Goal: Transaction & Acquisition: Download file/media

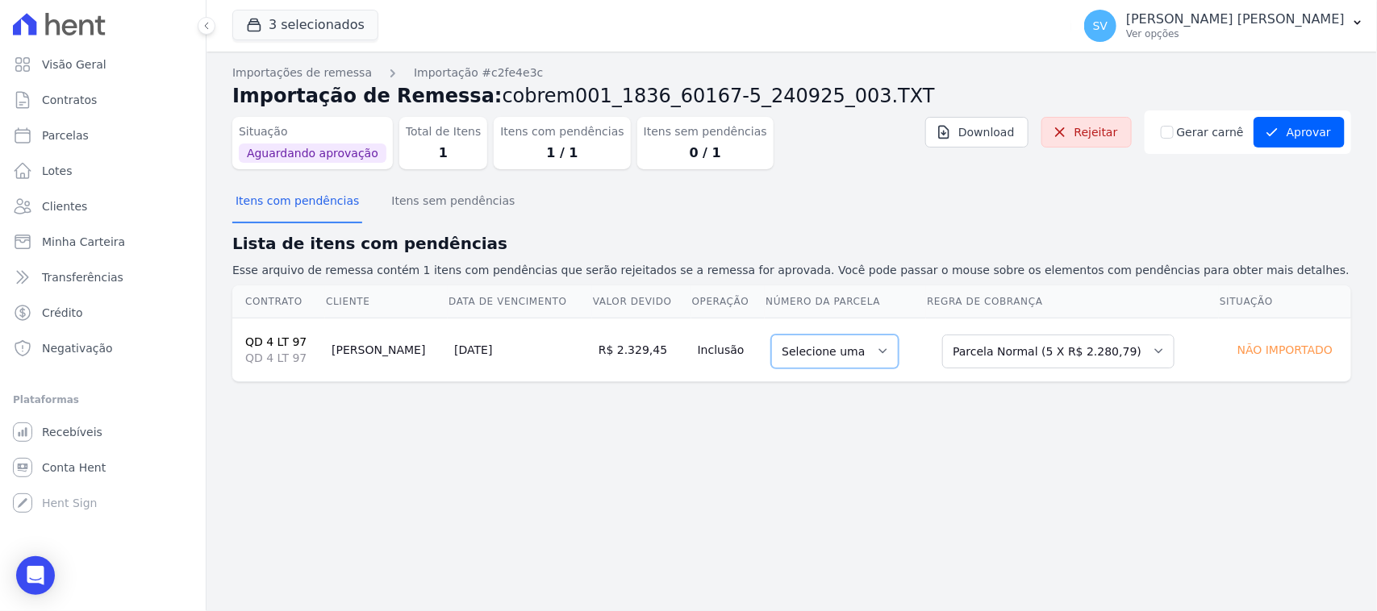
click at [816, 347] on select "Selecione uma" at bounding box center [834, 352] width 127 height 34
click at [865, 129] on div "Situação Aguardando aprovação Total de Itens 1 Itens com pendências 1 / 1 Itens…" at bounding box center [558, 139] width 652 height 59
click at [1095, 139] on link "Rejeitar" at bounding box center [1086, 132] width 90 height 31
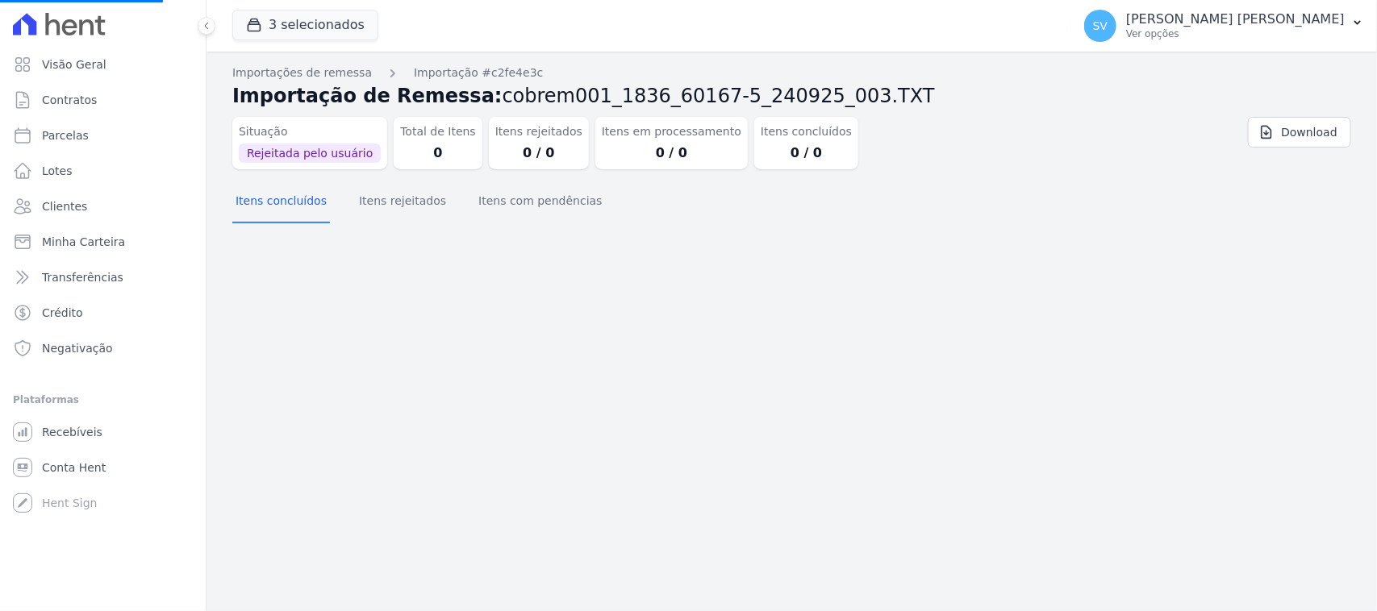
select select
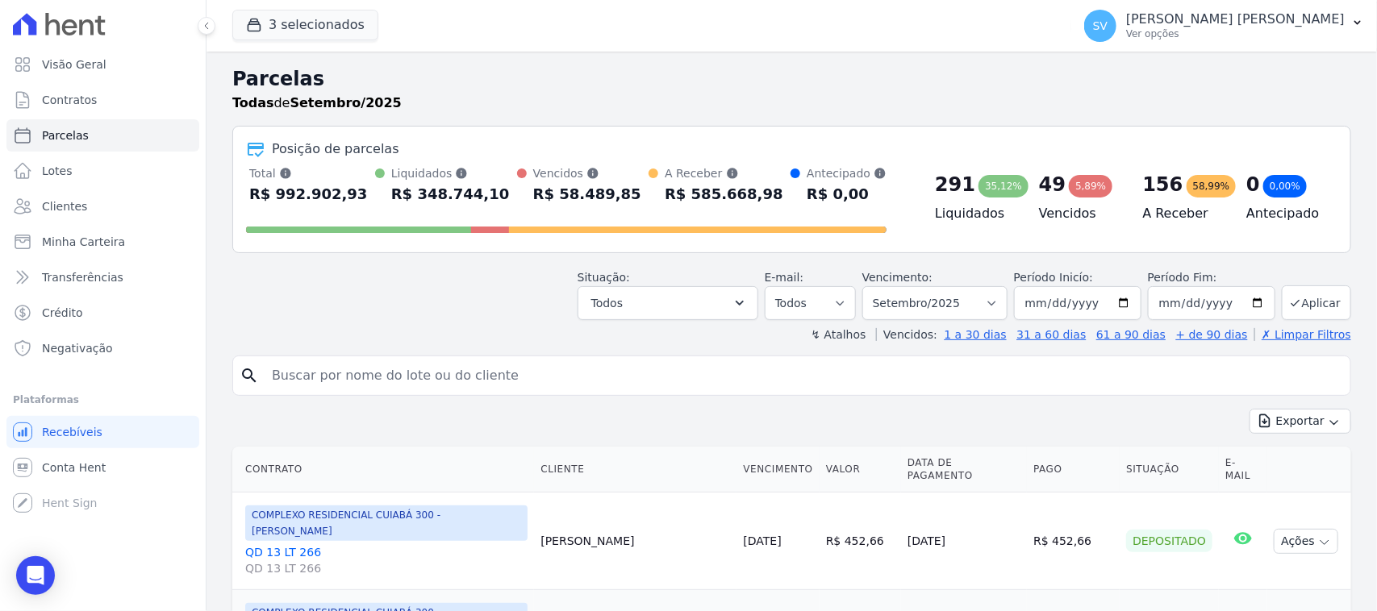
click at [380, 377] on input "search" at bounding box center [802, 376] width 1081 height 32
type input "[PERSON_NAME]"
select select
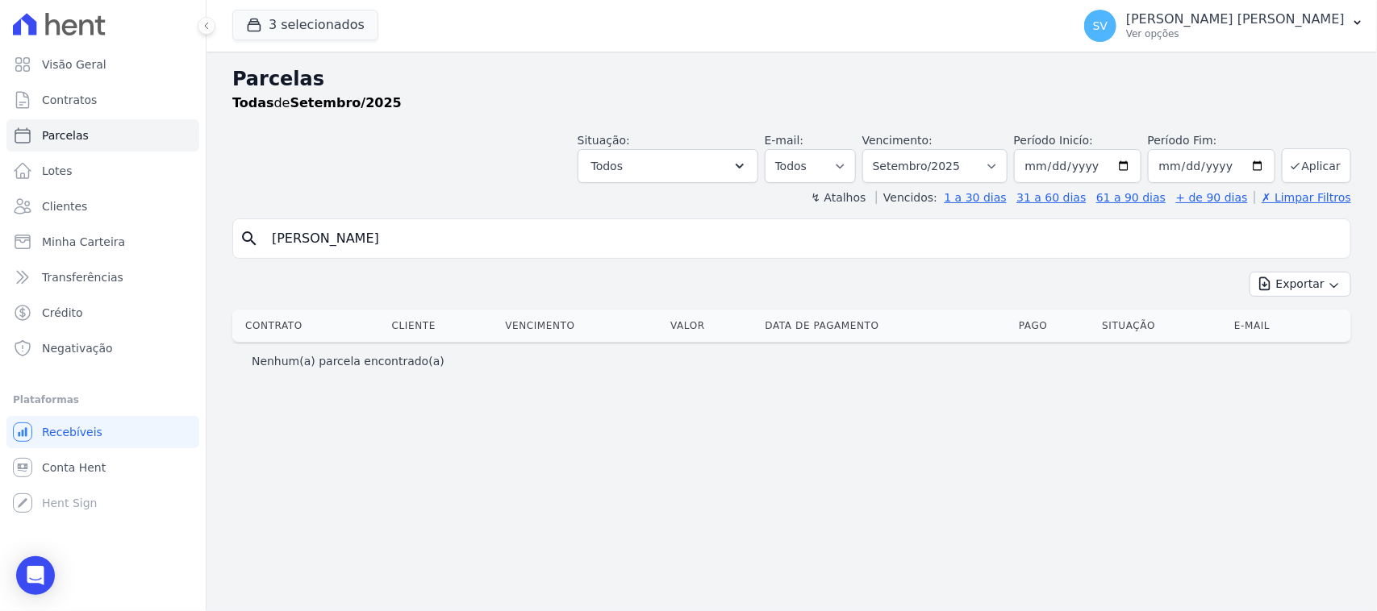
click at [677, 243] on input "[PERSON_NAME]" at bounding box center [802, 239] width 1081 height 32
click at [948, 161] on select "[GEOGRAPHIC_DATA] por período ──────── Todos os meses Outubro/2022 Novembro/202…" at bounding box center [934, 166] width 145 height 34
select select "08/2025"
click at [883, 149] on select "[GEOGRAPHIC_DATA] por período ──────── Todos os meses Outubro/2022 Novembro/202…" at bounding box center [934, 166] width 145 height 34
select select
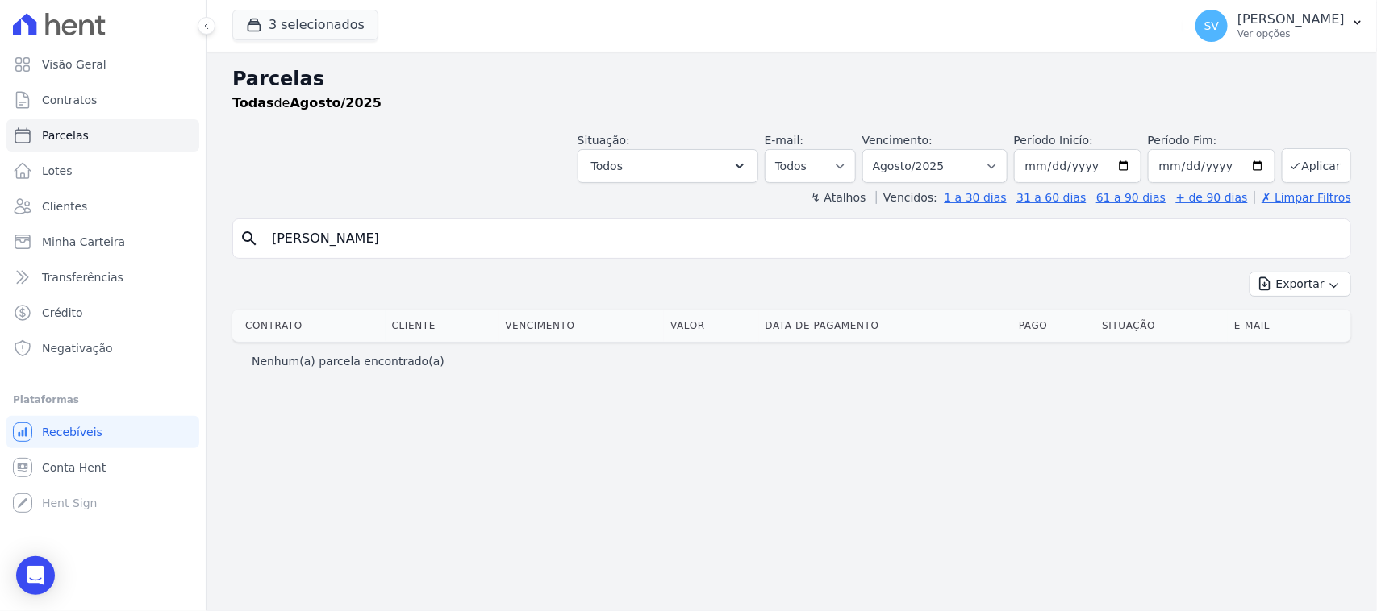
drag, startPoint x: 0, startPoint y: 0, endPoint x: 875, endPoint y: 231, distance: 905.0
click at [875, 231] on input "claudio nascimento" at bounding box center [802, 239] width 1081 height 32
select select
click at [699, 227] on input "[PERSON_NAME]" at bounding box center [802, 239] width 1081 height 32
type input "[PERSON_NAME]"
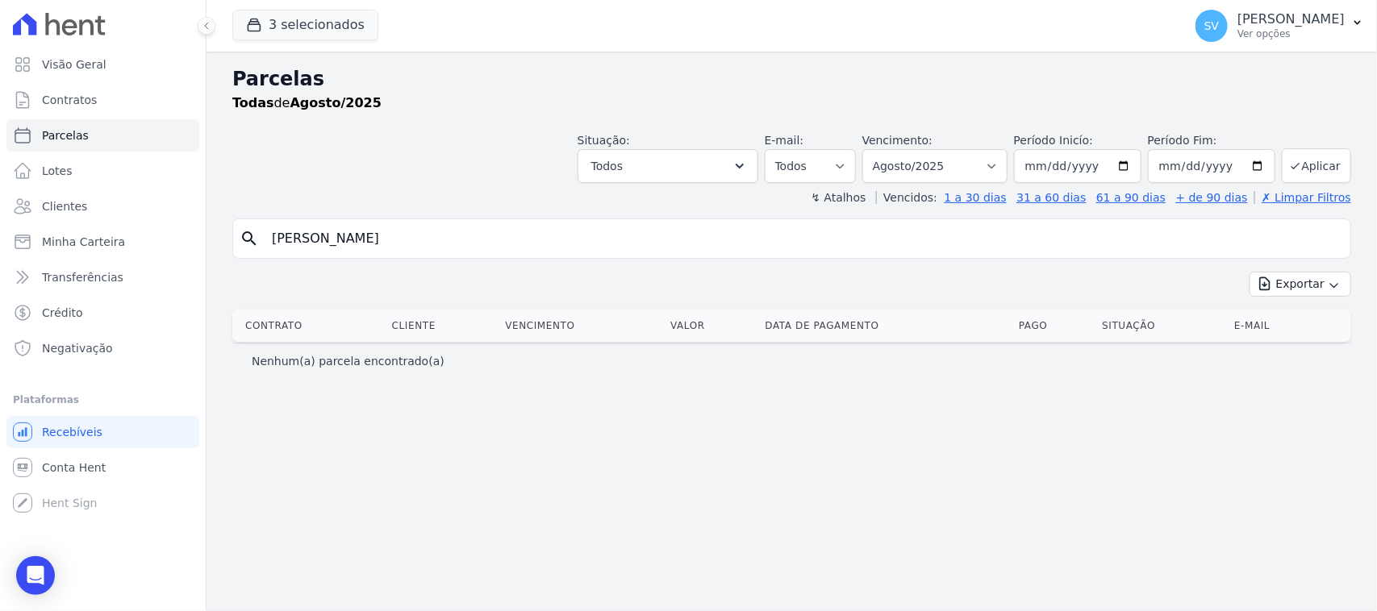
select select
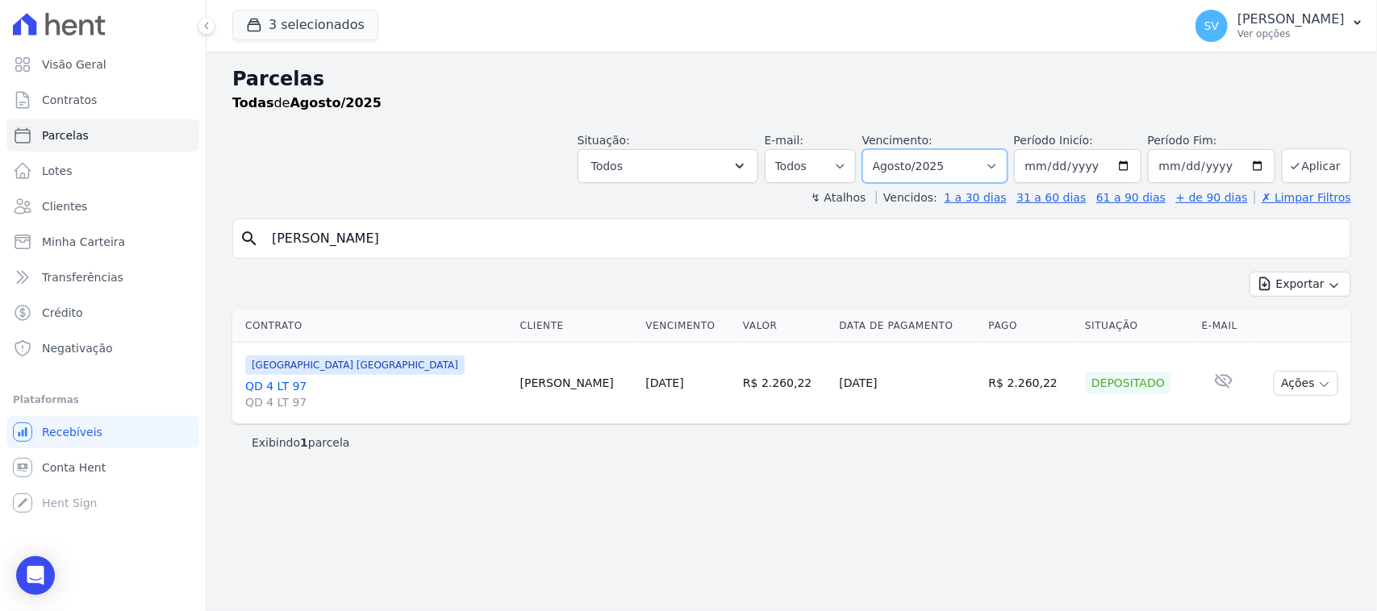
click at [910, 159] on select "[GEOGRAPHIC_DATA] por período ──────── Todos os meses Outubro/2022 Novembro/202…" at bounding box center [934, 166] width 145 height 34
select select "09/2025"
click at [883, 149] on select "[GEOGRAPHIC_DATA] por período ──────── Todos os meses Outubro/2022 Novembro/202…" at bounding box center [934, 166] width 145 height 34
select select
click at [1268, 388] on td "Ações Ver boleto Antecipar Antecipação não disponível Enviar whatsapp É necessá…" at bounding box center [1301, 383] width 99 height 81
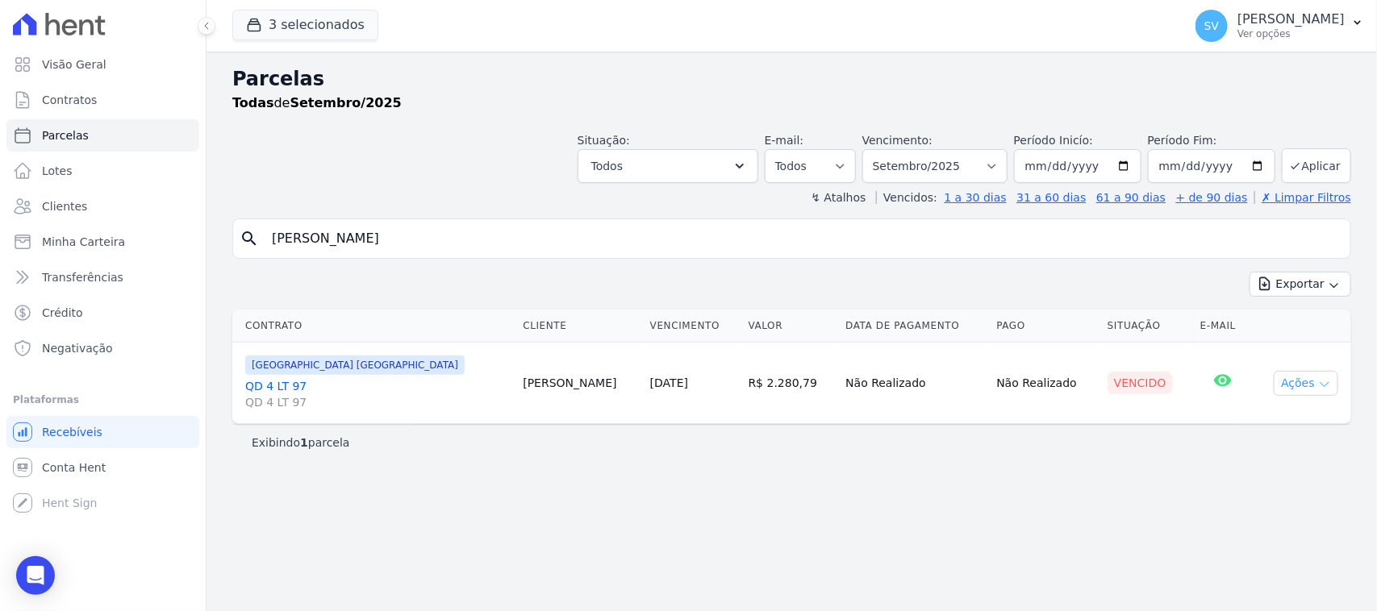
click at [1288, 388] on button "Ações" at bounding box center [1305, 383] width 65 height 25
click at [1243, 418] on link "Ver boleto" at bounding box center [1299, 421] width 155 height 30
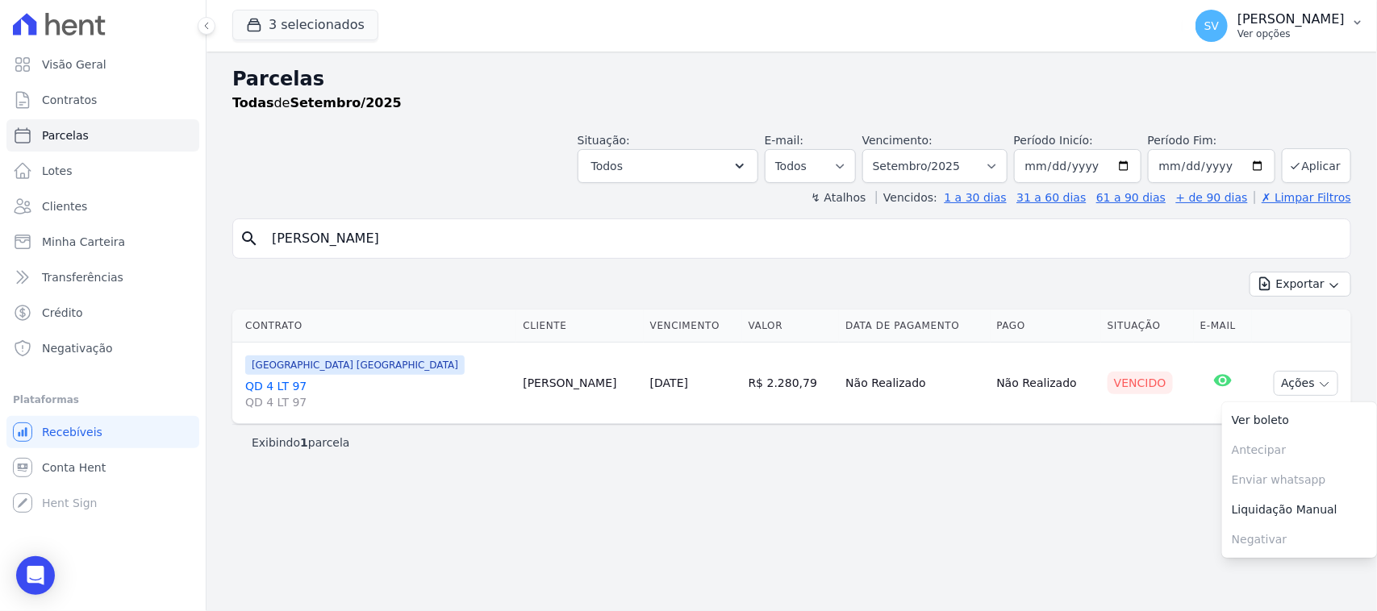
click at [1237, 16] on p "[PERSON_NAME] [PERSON_NAME]" at bounding box center [1290, 19] width 107 height 16
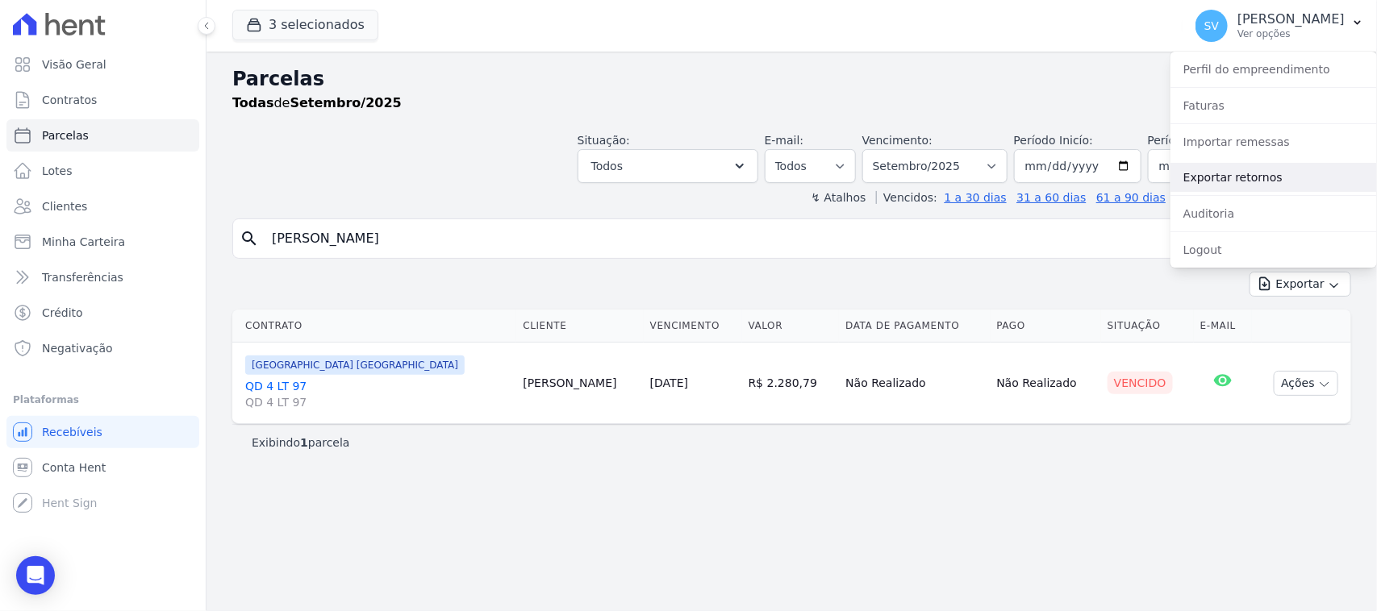
click at [1276, 171] on link "Exportar retornos" at bounding box center [1273, 177] width 206 height 29
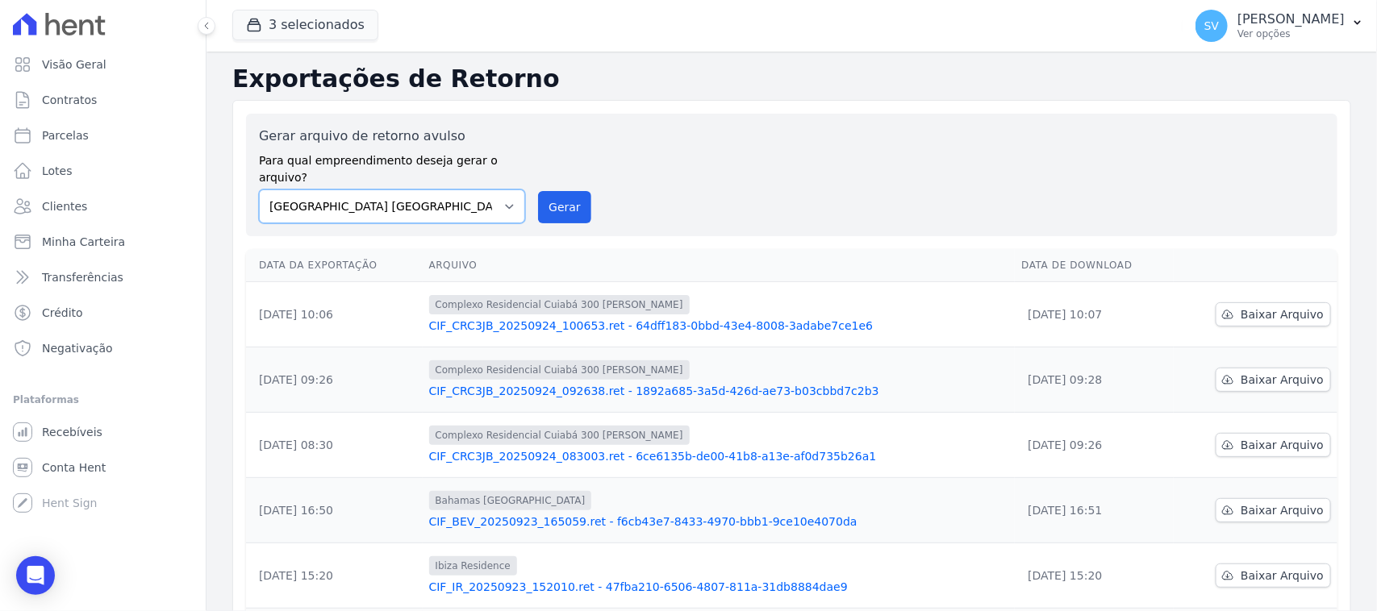
drag, startPoint x: 319, startPoint y: 191, endPoint x: 339, endPoint y: 187, distance: 20.6
click at [328, 190] on select "BAHAMAS EAST VILLAGE COMPLEXO RESIDENCIAL CUIABÁ 300 - JOÃO DE BARRO IBIZA RESI…" at bounding box center [392, 207] width 266 height 34
select select "a999329b-d322-46c5-b2df-9163b092fb9b"
click at [259, 190] on select "BAHAMAS EAST VILLAGE COMPLEXO RESIDENCIAL CUIABÁ 300 - JOÃO DE BARRO IBIZA RESI…" at bounding box center [392, 207] width 266 height 34
drag, startPoint x: 561, startPoint y: 182, endPoint x: 751, endPoint y: 167, distance: 190.1
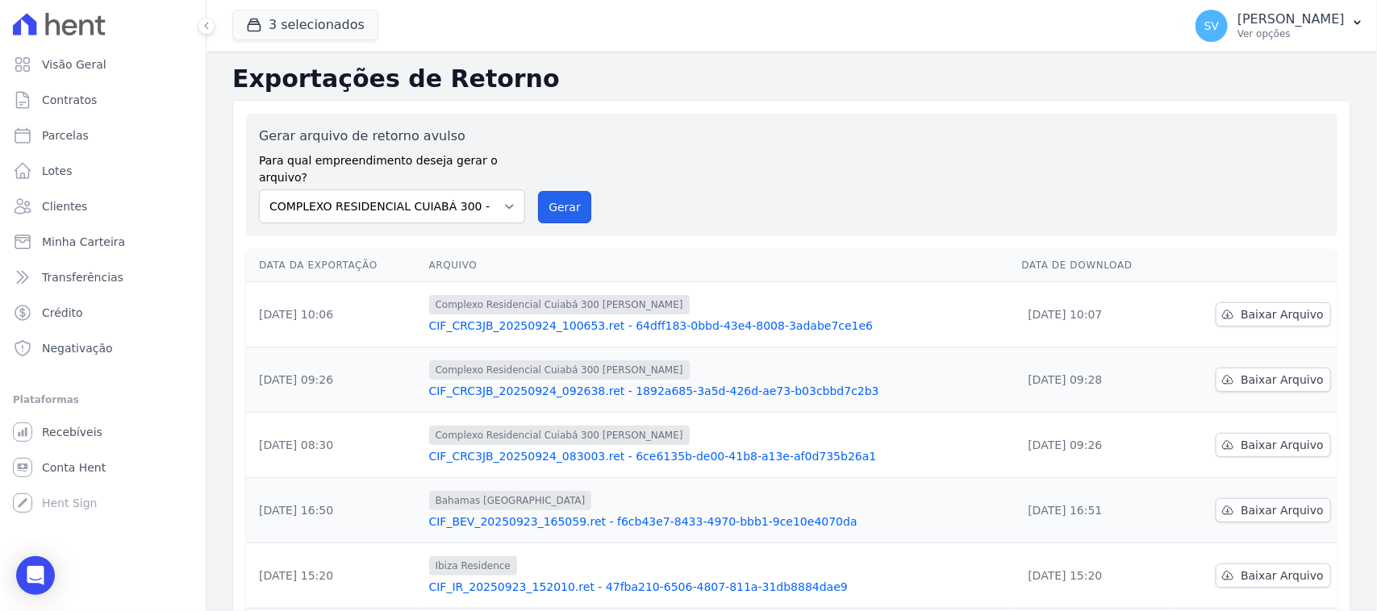
click at [561, 191] on button "Gerar" at bounding box center [564, 207] width 53 height 32
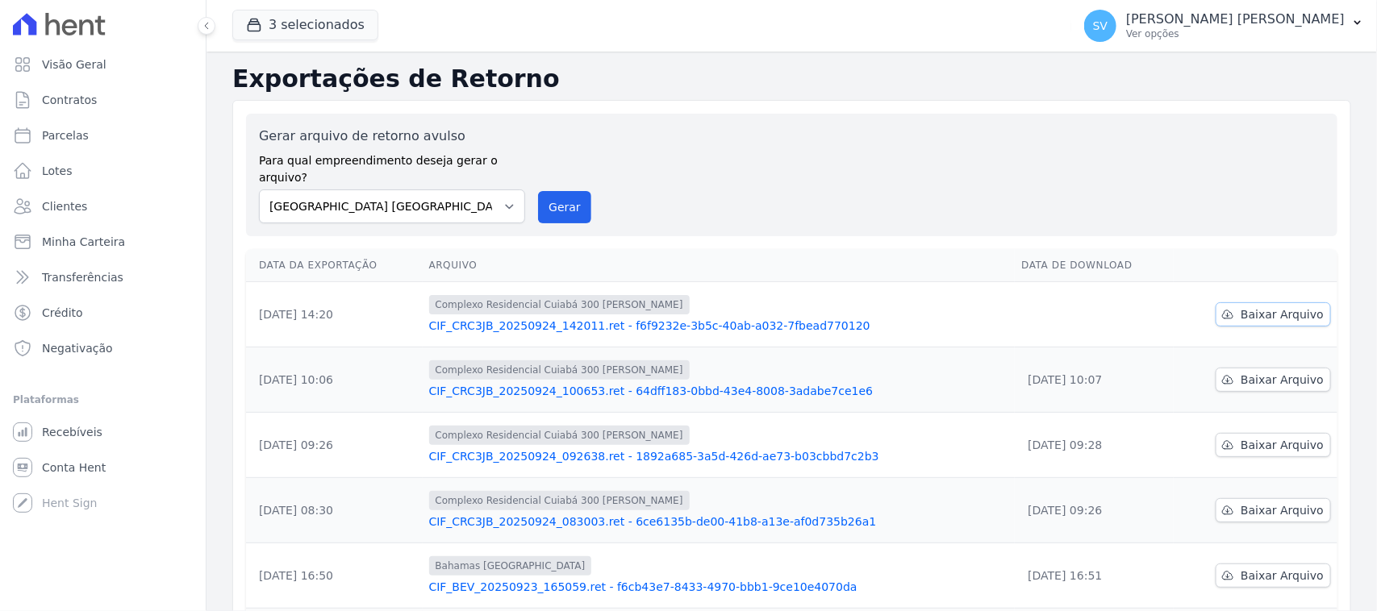
click at [1248, 306] on span "Baixar Arquivo" at bounding box center [1281, 314] width 83 height 16
drag, startPoint x: 1242, startPoint y: 289, endPoint x: 1347, endPoint y: 295, distance: 105.8
click at [1243, 306] on span "Baixar Arquivo" at bounding box center [1281, 314] width 83 height 16
